Goal: Task Accomplishment & Management: Use online tool/utility

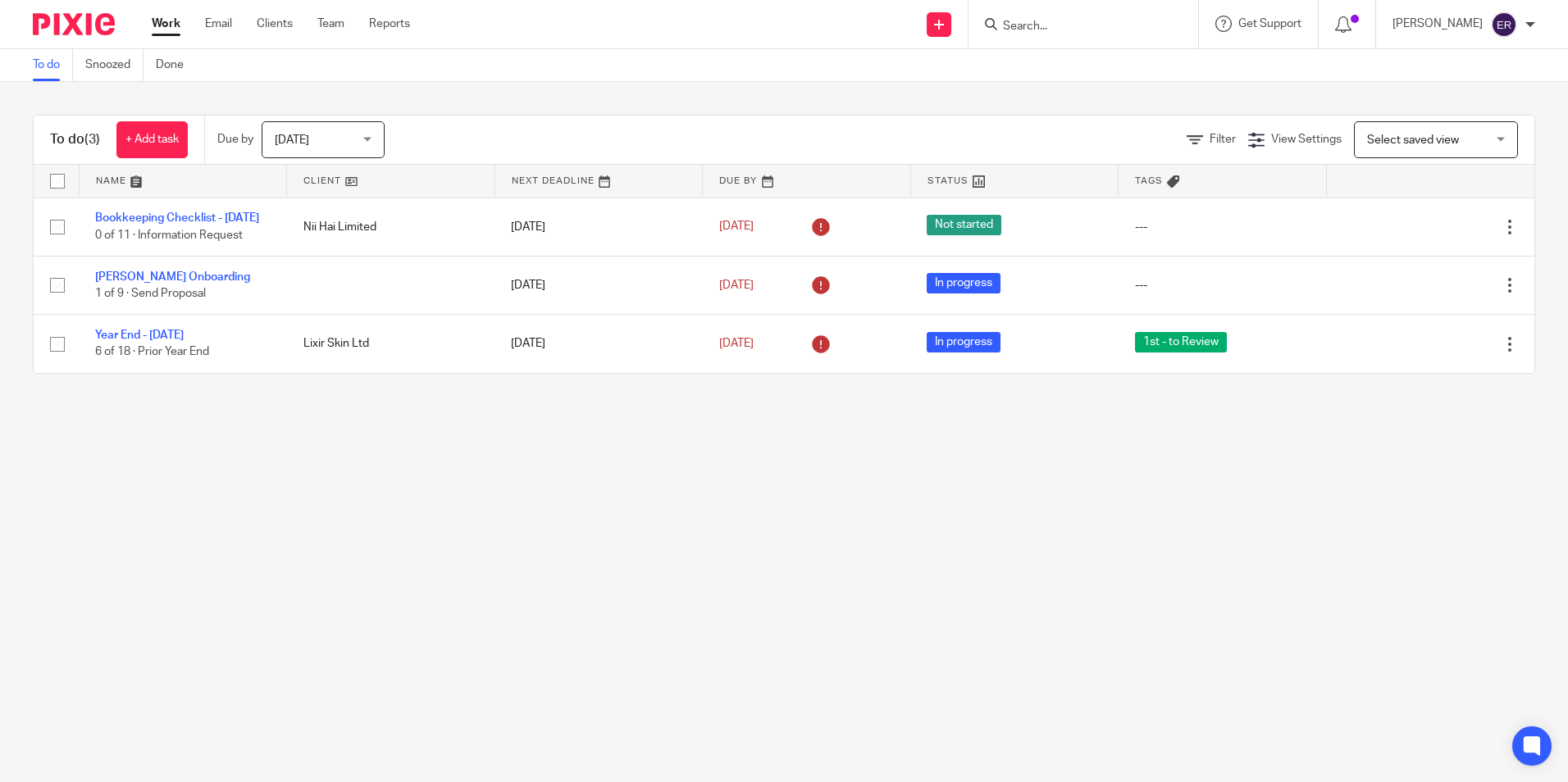
drag, startPoint x: 1045, startPoint y: 26, endPoint x: 1064, endPoint y: 23, distance: 19.2
click at [1045, 25] on input "Search" at bounding box center [1075, 27] width 148 height 15
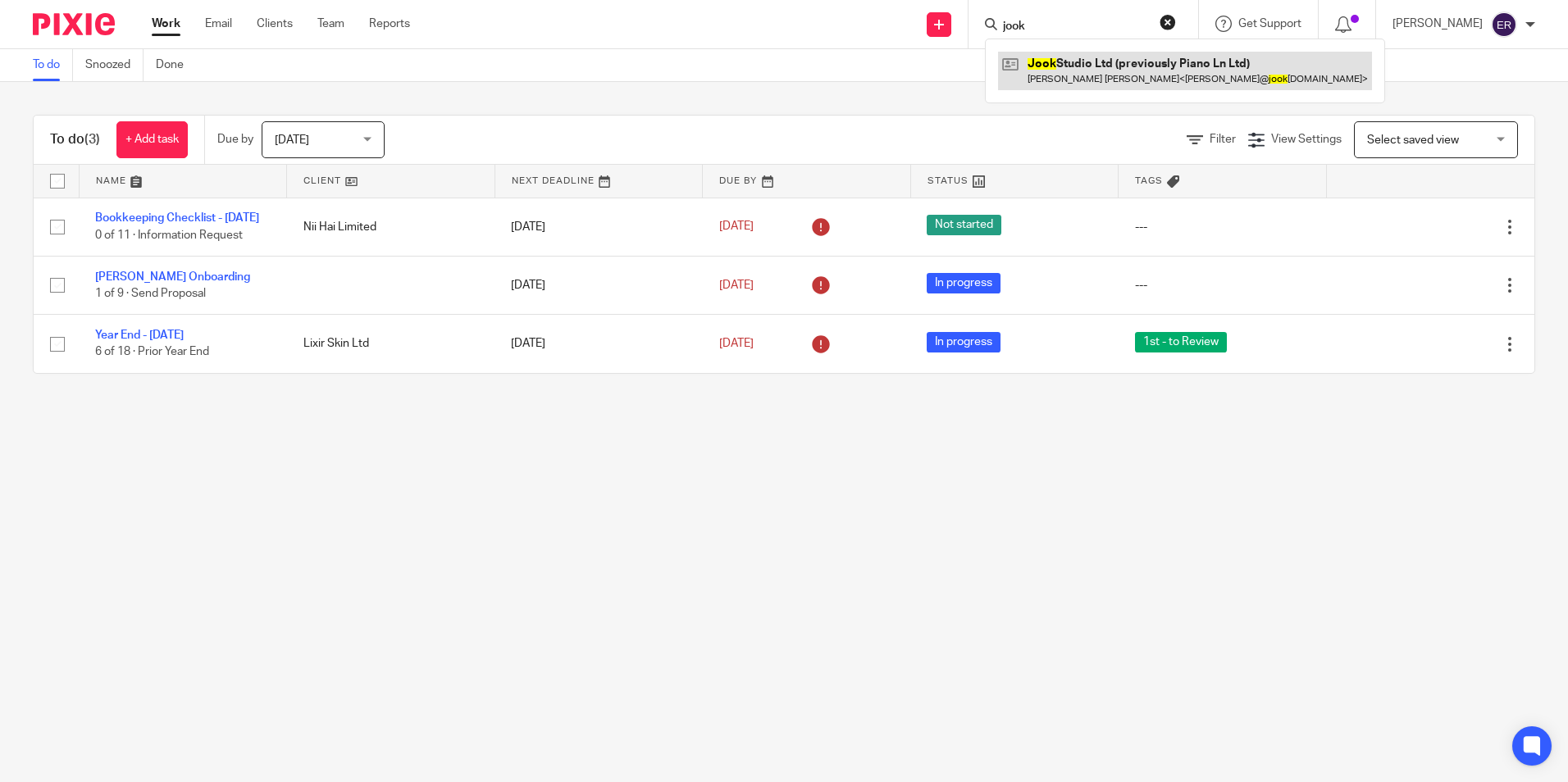
type input "jook"
click at [1042, 60] on link at bounding box center [1185, 70] width 374 height 38
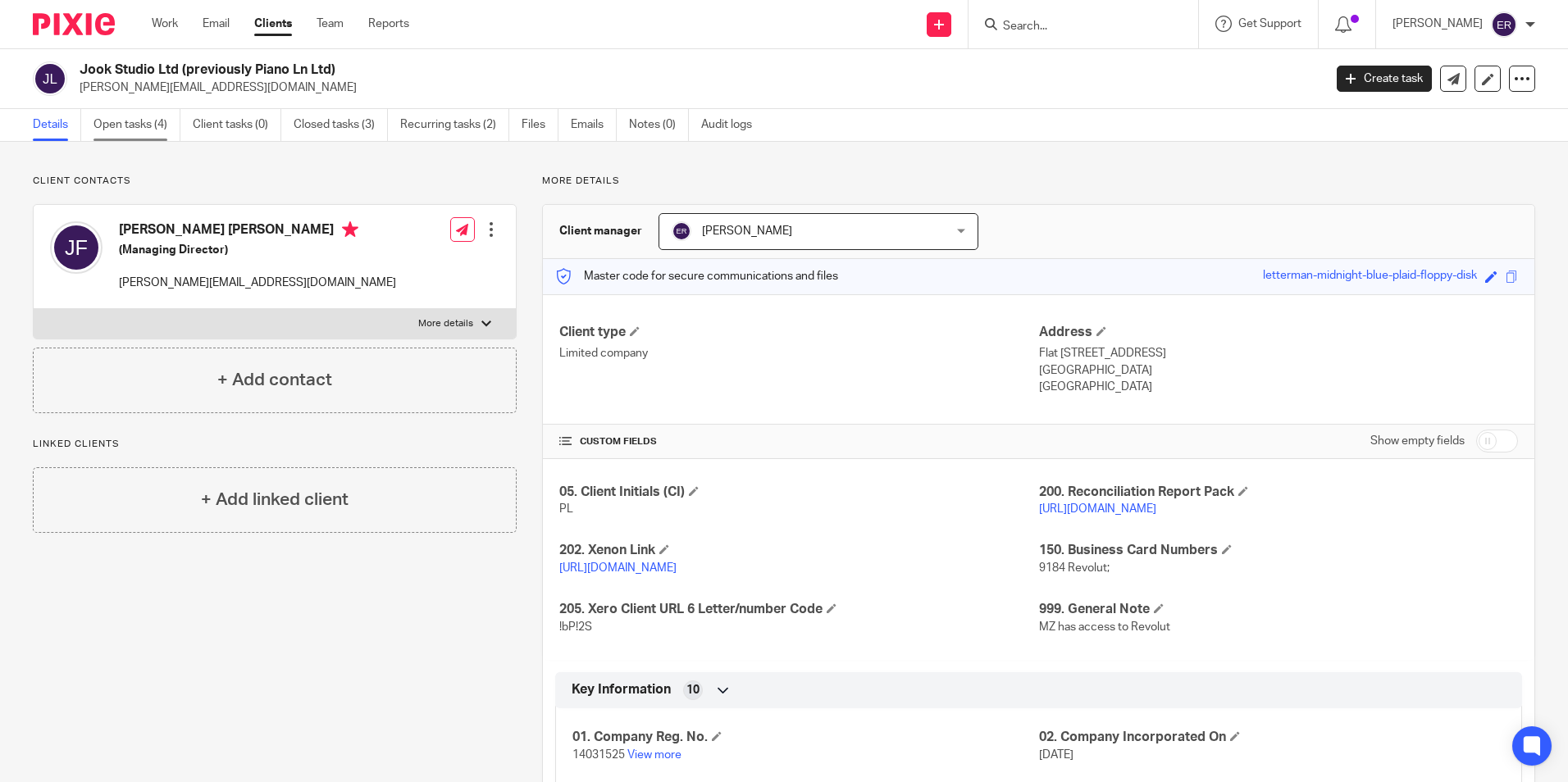
click at [153, 123] on link "Open tasks (4)" at bounding box center [137, 125] width 87 height 32
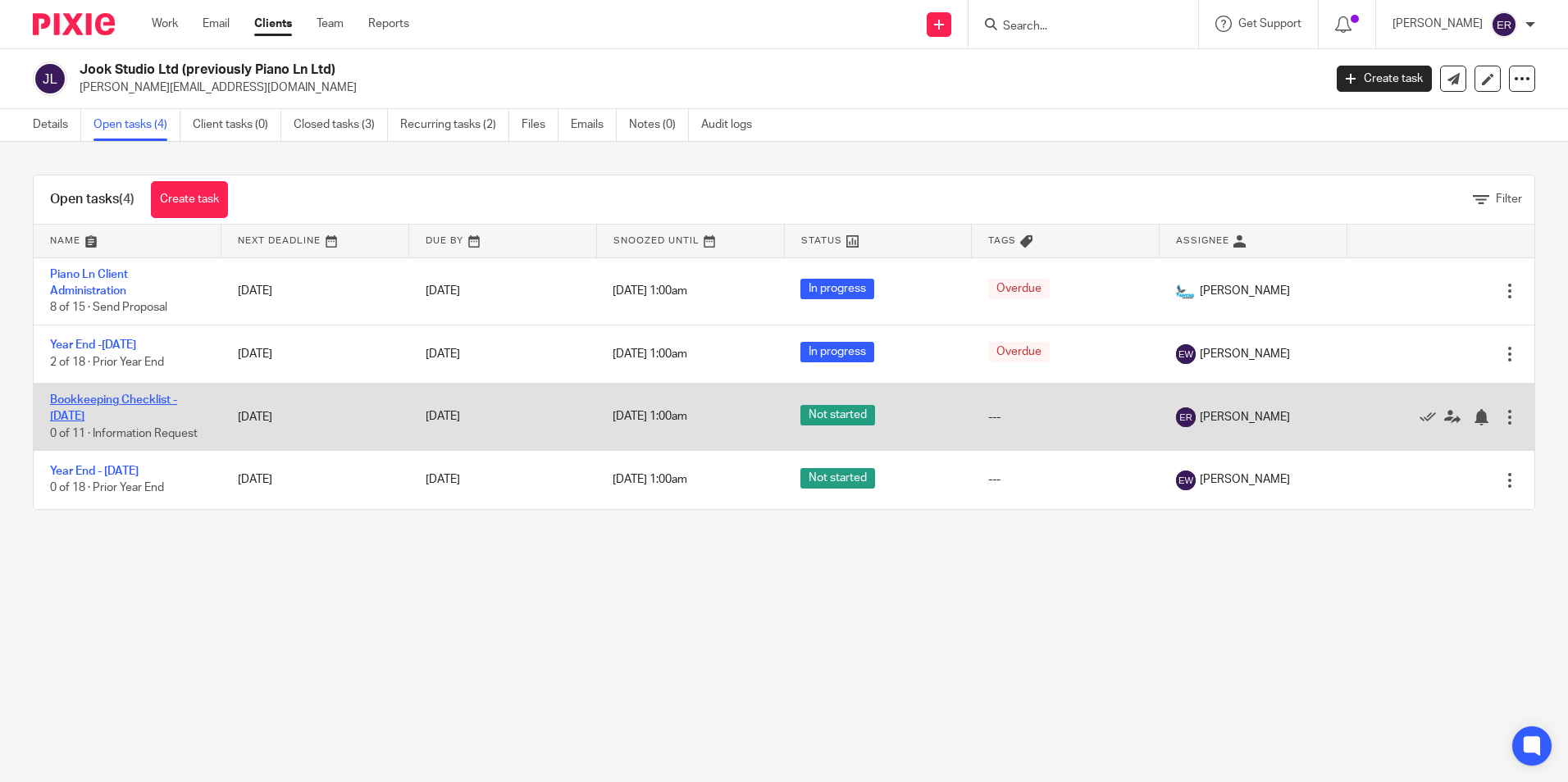
click at [145, 396] on link "Bookkeeping Checklist - [DATE]" at bounding box center [114, 407] width 127 height 28
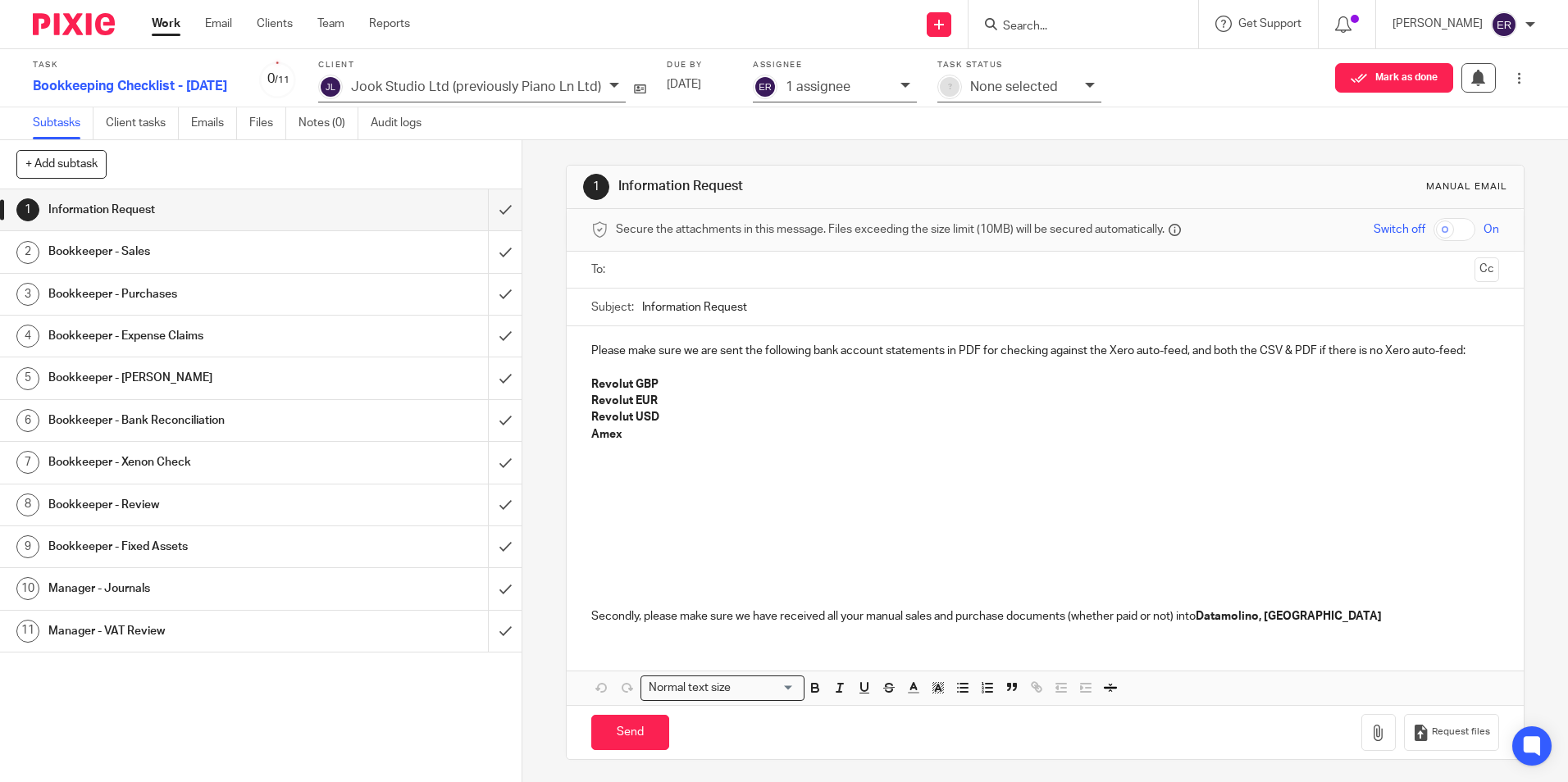
scroll to position [3, 0]
click at [487, 208] on input "submit" at bounding box center [261, 210] width 522 height 41
